Goal: Navigation & Orientation: Find specific page/section

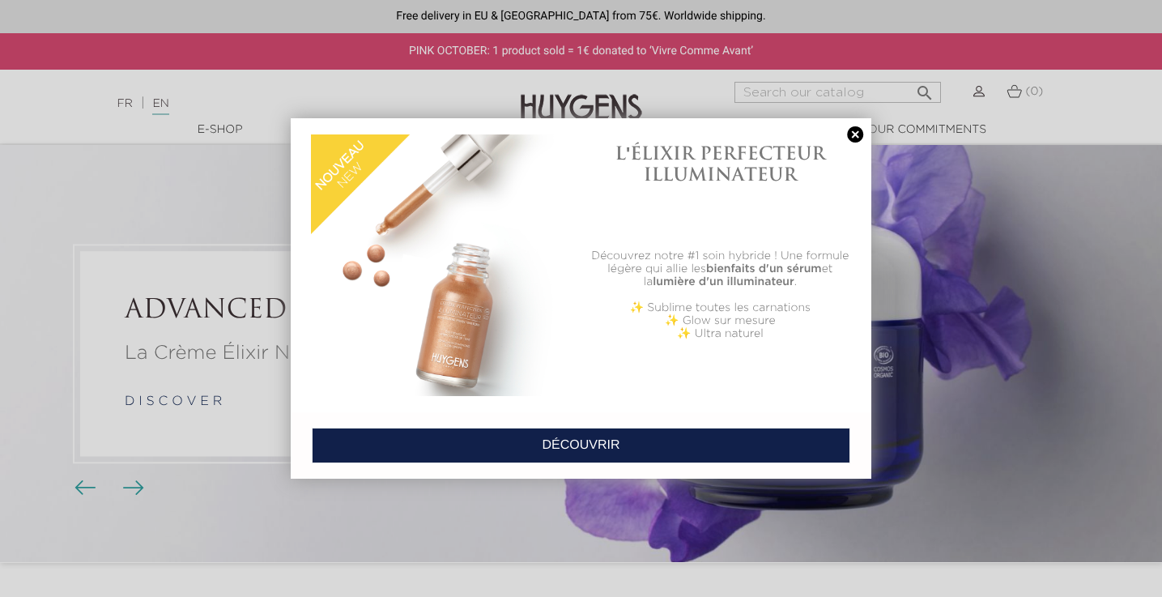
click at [219, 133] on div at bounding box center [581, 298] width 1162 height 597
click at [228, 128] on div at bounding box center [581, 298] width 1162 height 597
click at [855, 132] on link at bounding box center [855, 134] width 23 height 17
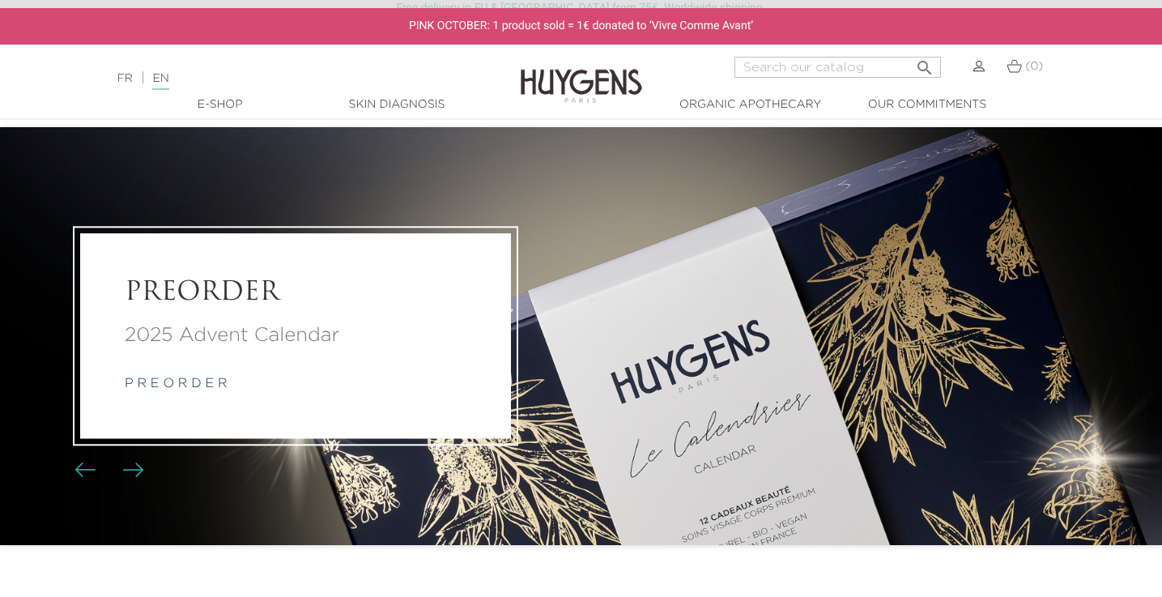
scroll to position [31, 0]
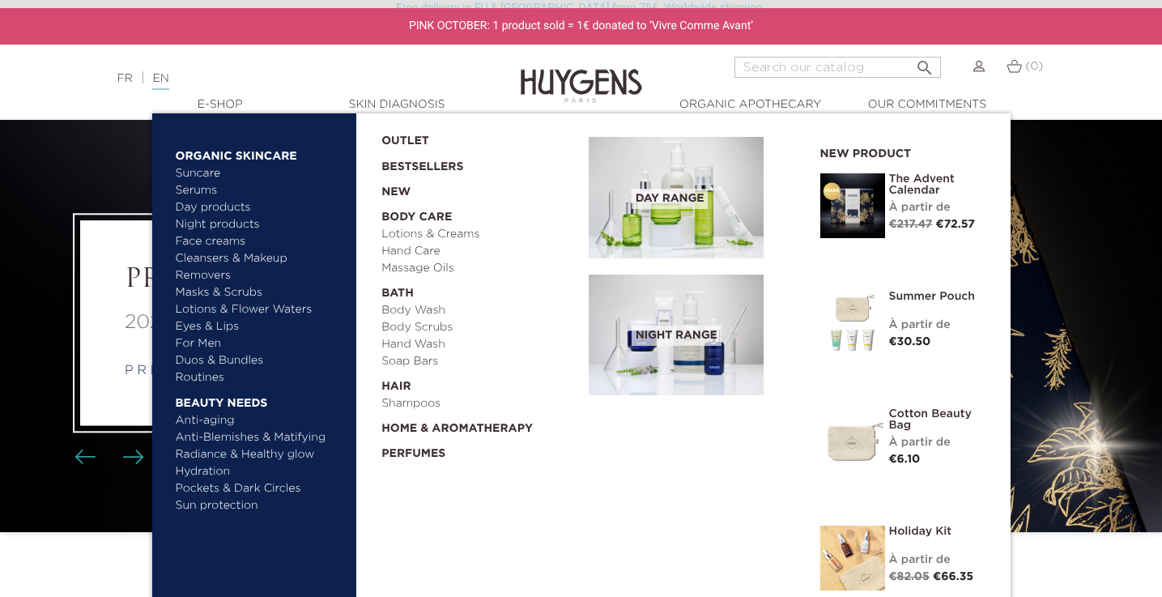
click at [198, 339] on link "For Men" at bounding box center [260, 343] width 169 height 17
